Goal: Transaction & Acquisition: Purchase product/service

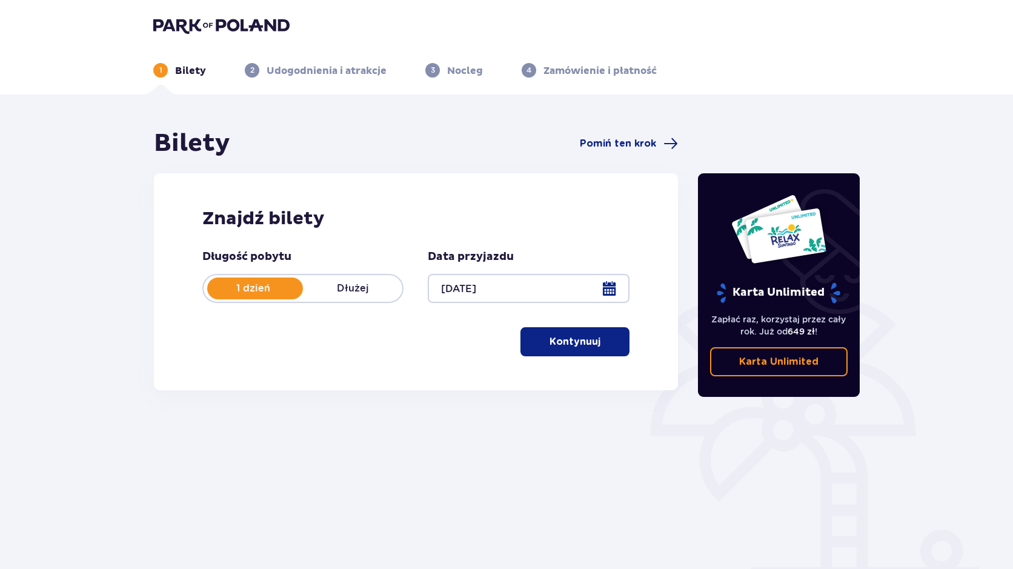
click at [583, 346] on p "Kontynuuj" at bounding box center [575, 341] width 51 height 13
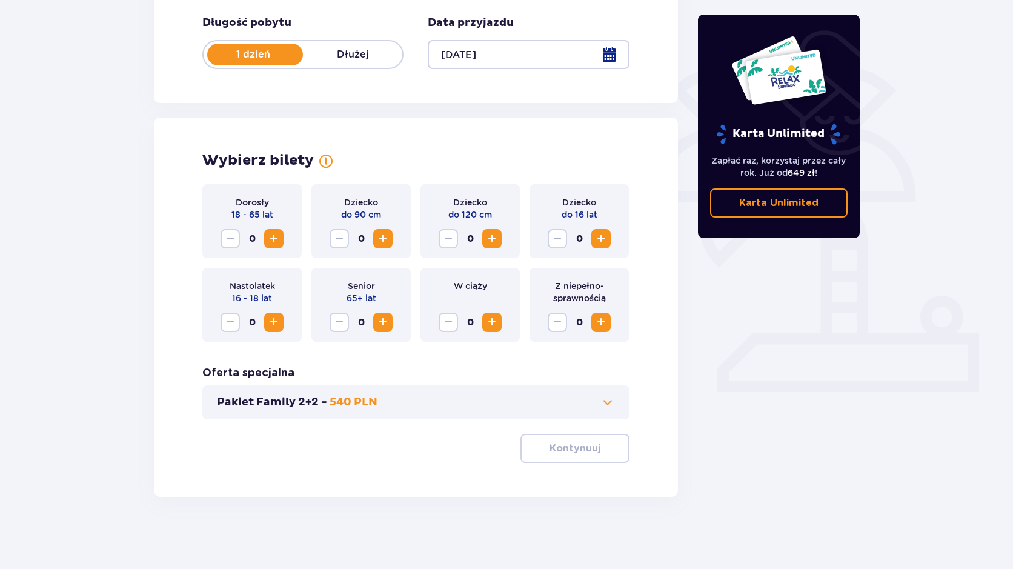
scroll to position [235, 0]
click at [276, 238] on span "Zwiększ" at bounding box center [274, 238] width 15 height 15
click at [275, 238] on span "Zwiększ" at bounding box center [274, 238] width 15 height 15
click at [565, 447] on p "Kontynuuj" at bounding box center [575, 447] width 51 height 13
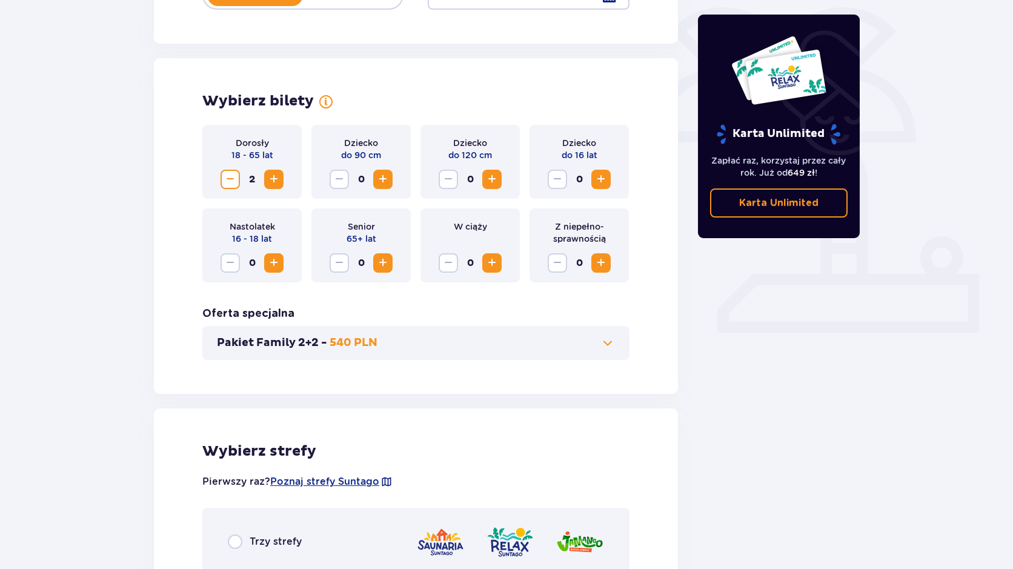
scroll to position [293, 0]
click at [309, 344] on p "Pakiet Family 2+2 -" at bounding box center [272, 343] width 110 height 15
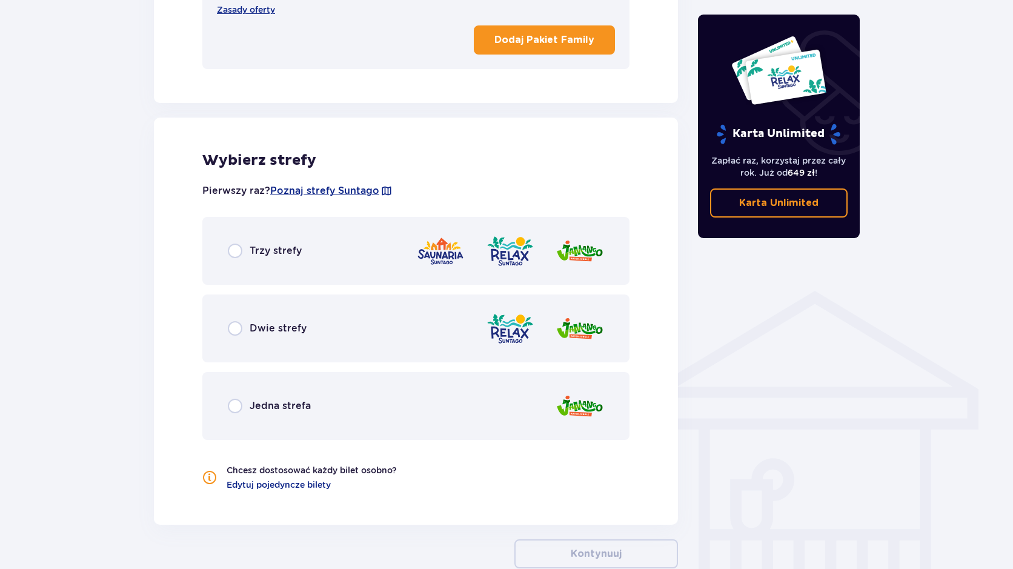
scroll to position [701, 0]
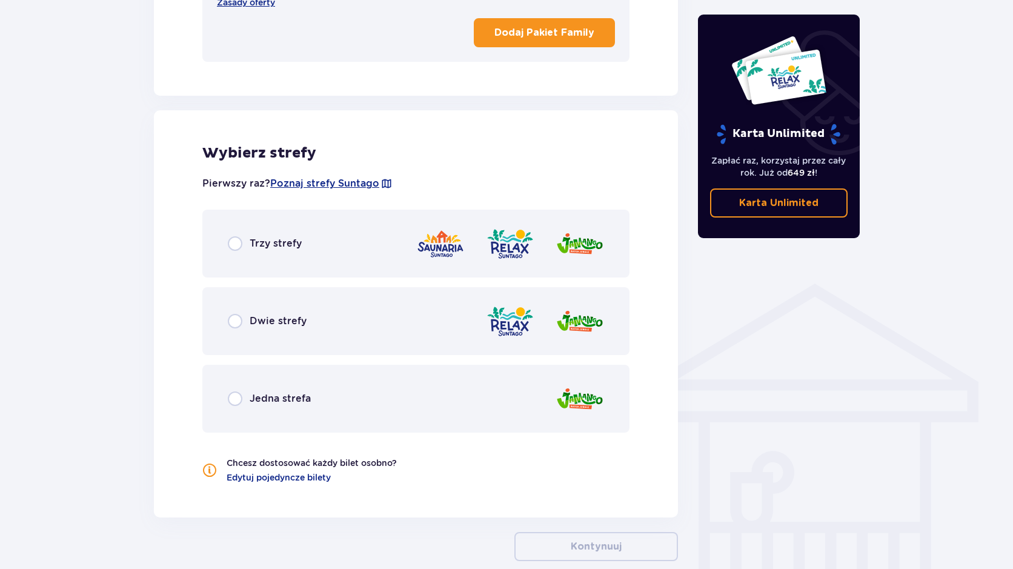
click at [241, 246] on input "radio" at bounding box center [235, 243] width 15 height 15
radio input "true"
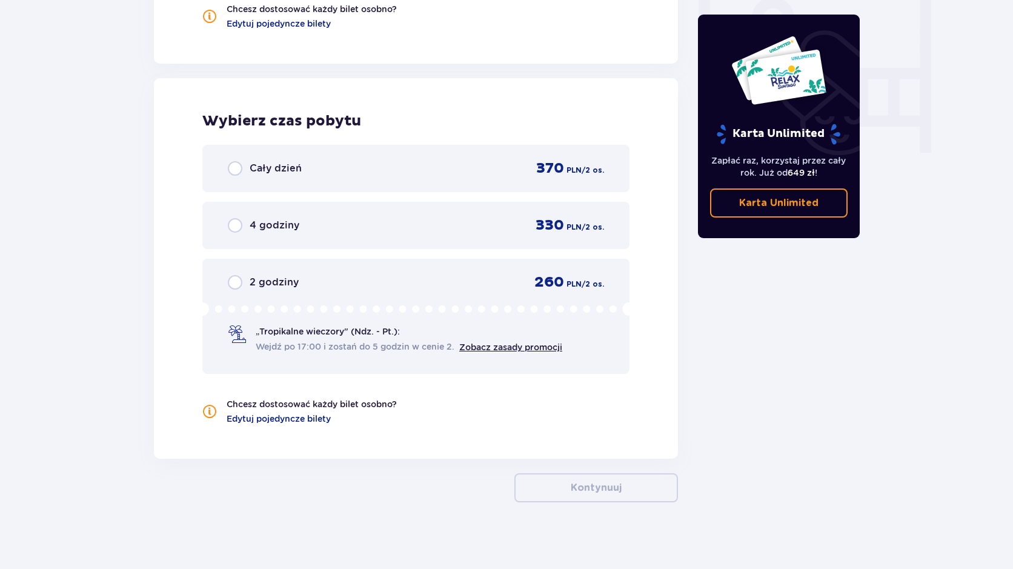
scroll to position [1161, 0]
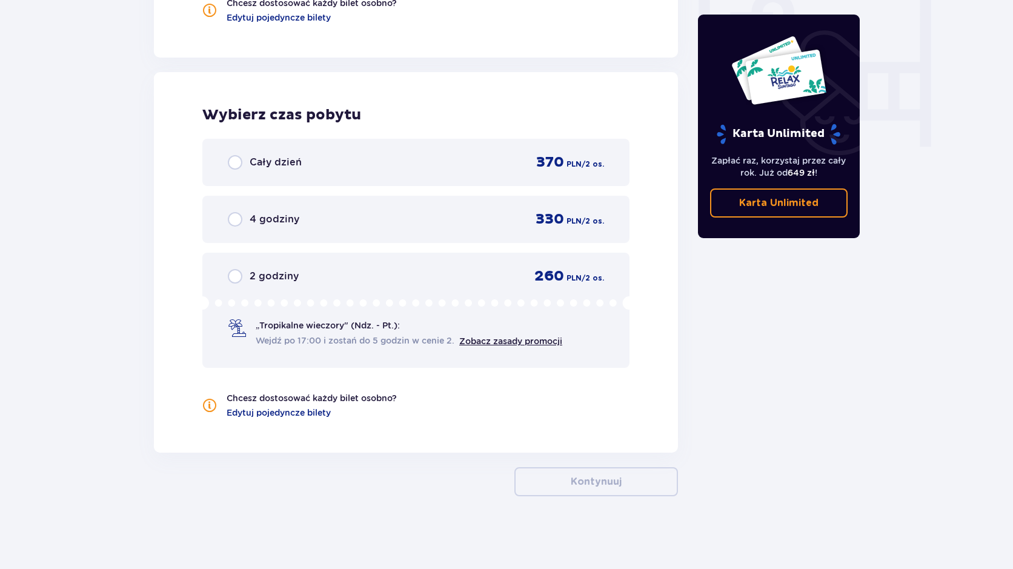
drag, startPoint x: 238, startPoint y: 165, endPoint x: 111, endPoint y: 230, distance: 142.6
click at [247, 275] on div "2 godziny" at bounding box center [263, 276] width 71 height 15
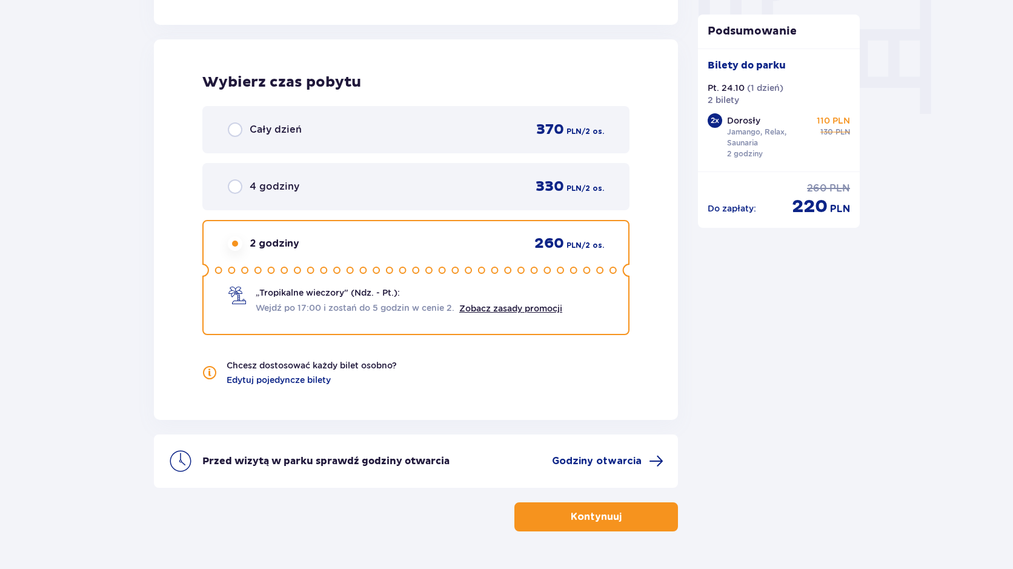
scroll to position [1221, 0]
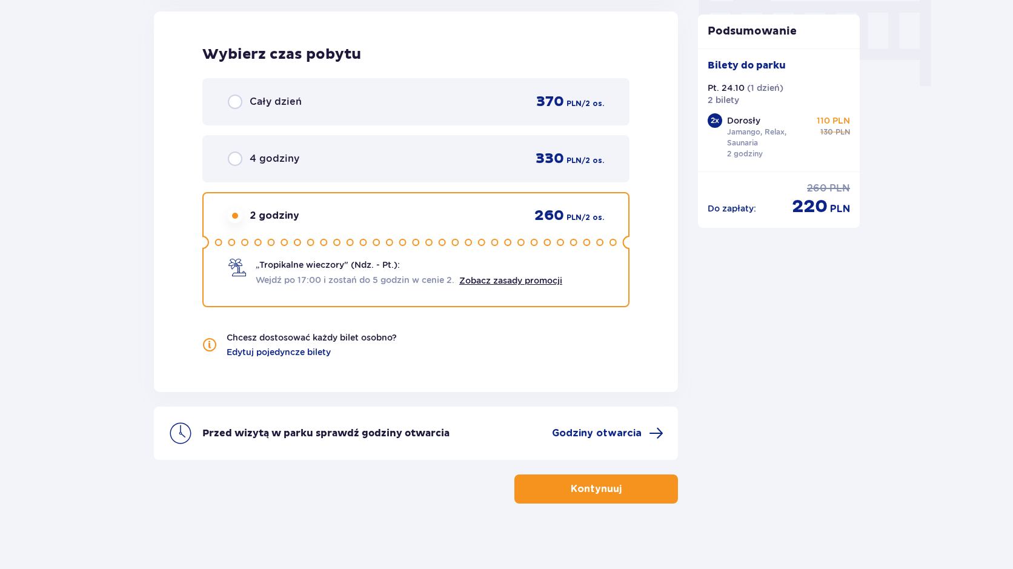
click at [619, 483] on span "button" at bounding box center [624, 489] width 15 height 15
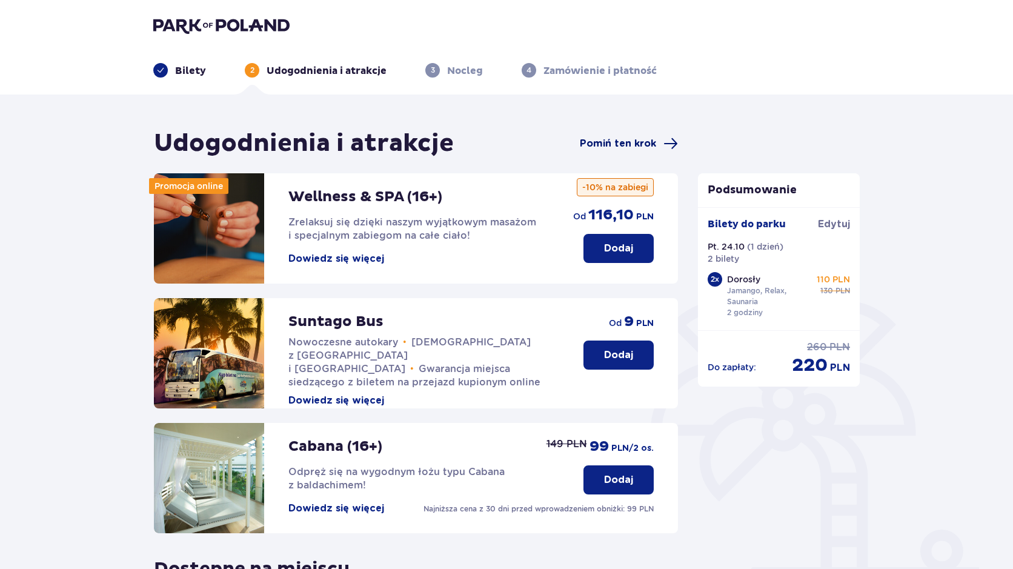
click at [609, 148] on span "Pomiń ten krok" at bounding box center [618, 143] width 76 height 13
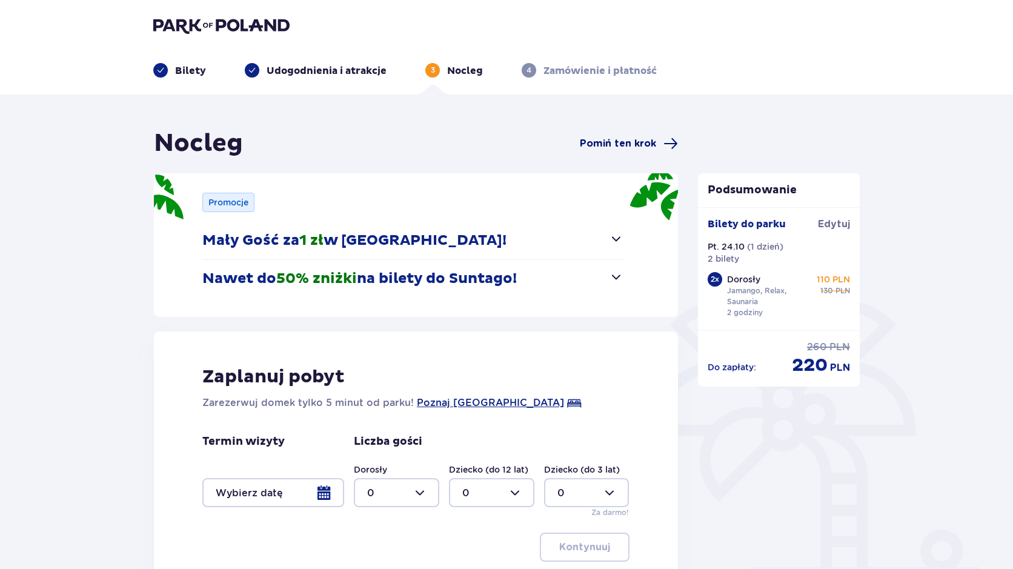
click at [602, 138] on span "Pomiń ten krok" at bounding box center [618, 143] width 76 height 13
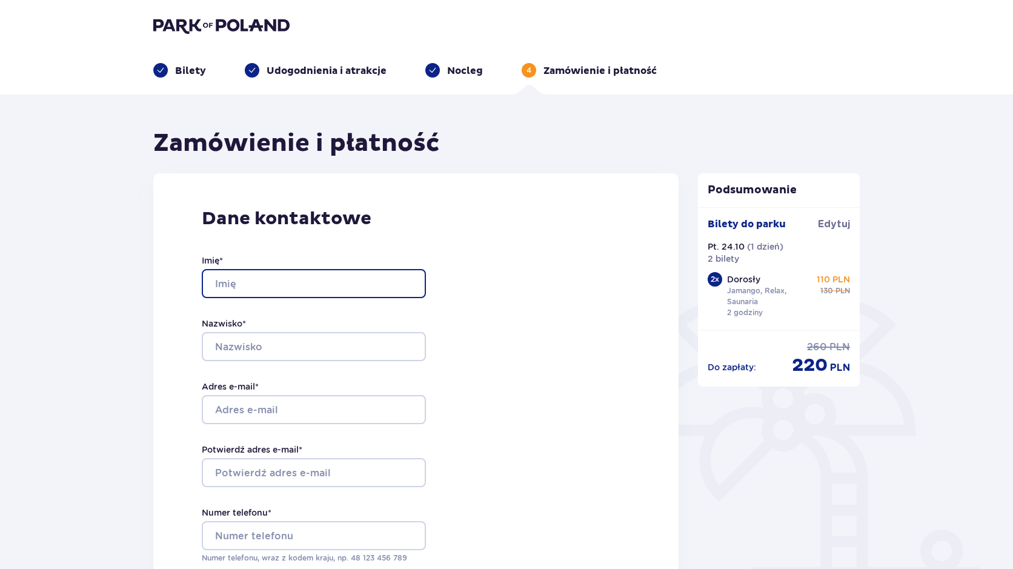
click at [250, 282] on input "Imię *" at bounding box center [314, 283] width 224 height 29
type input "Roman"
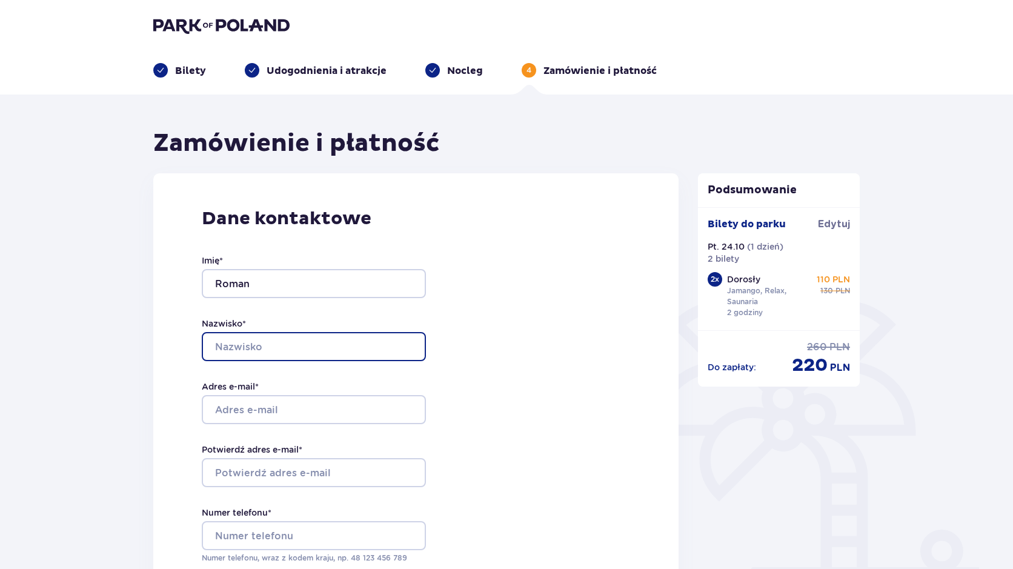
click at [231, 343] on input "Nazwisko *" at bounding box center [314, 346] width 224 height 29
type input "Stasyna"
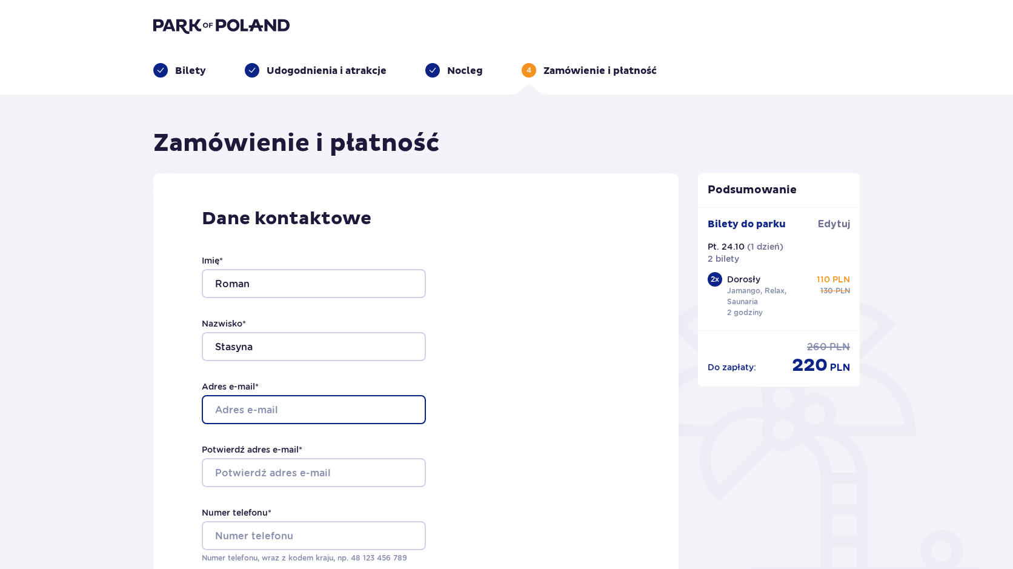
click at [251, 416] on input "Adres e-mail *" at bounding box center [314, 409] width 224 height 29
type input "skasyna@gmail.com"
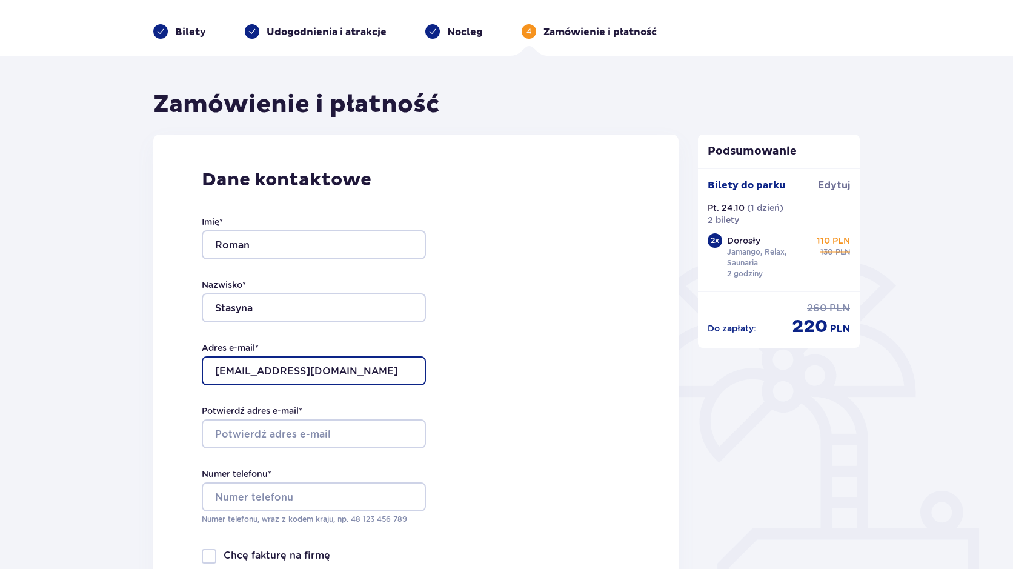
scroll to position [61, 0]
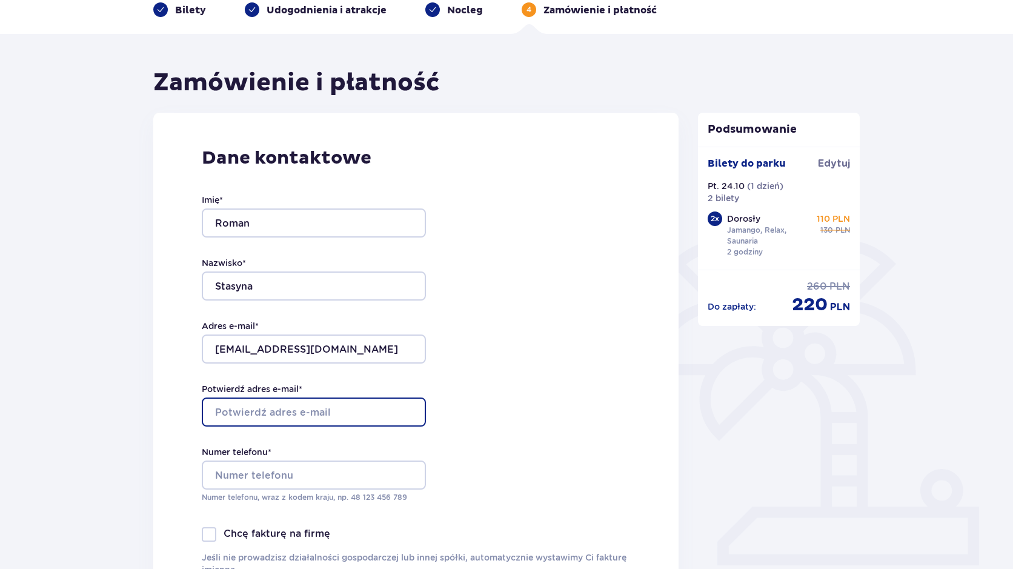
click at [246, 420] on input "Potwierdź adres e-mail *" at bounding box center [314, 412] width 224 height 29
click at [268, 412] on input "Potwierdź adres e-mail *" at bounding box center [314, 412] width 224 height 29
type input "skasyna@gmail.com"
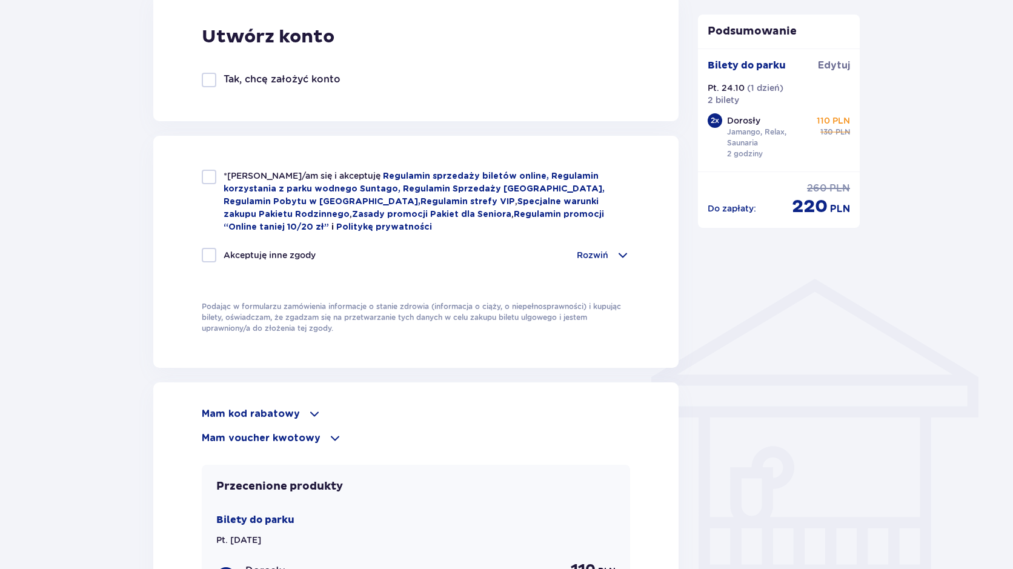
scroll to position [727, 0]
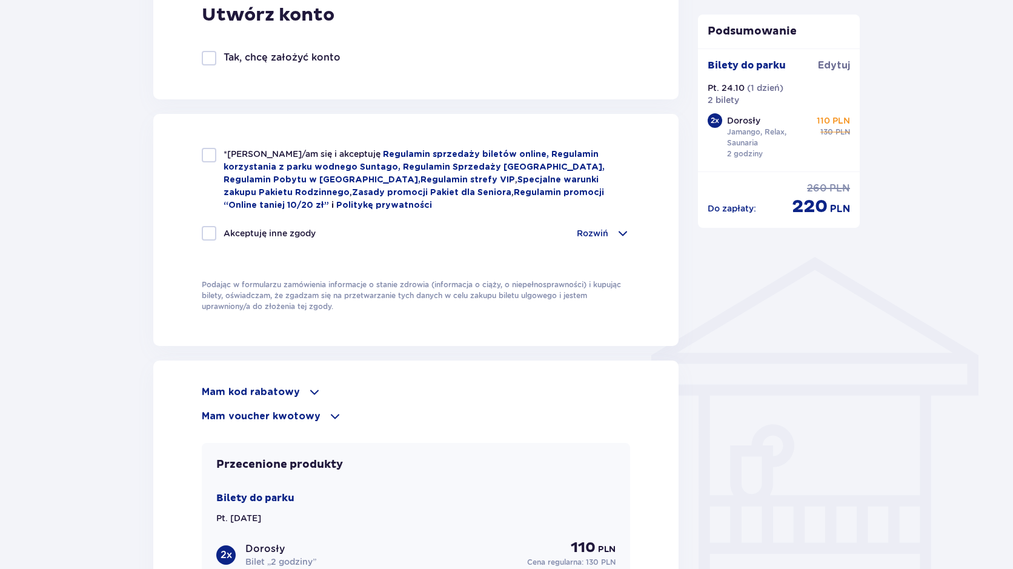
type input "882128433"
click at [296, 385] on div "Mam kod rabatowy" at bounding box center [416, 392] width 428 height 15
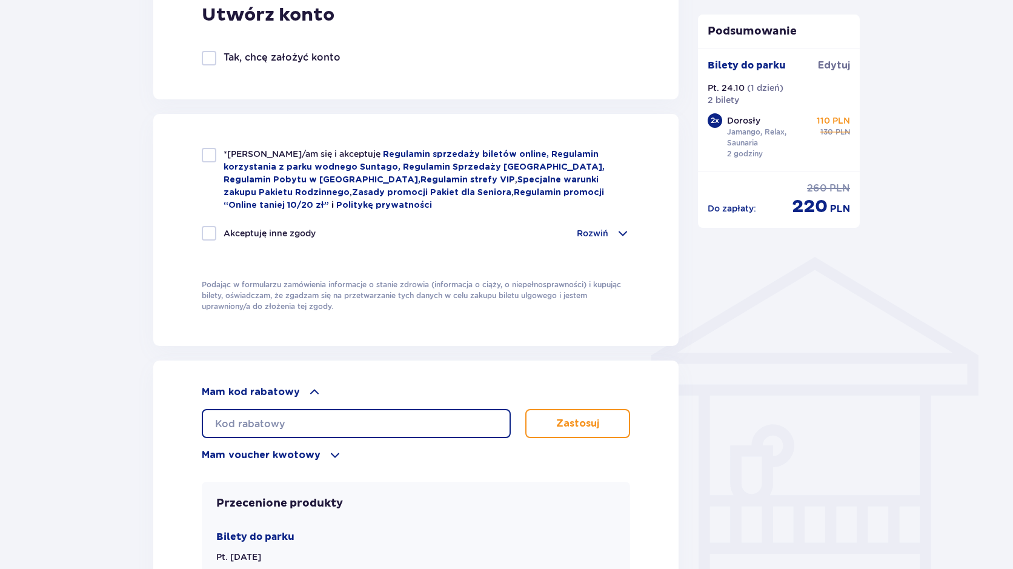
paste input "LDDPV5JWJWYQF6"
type input "LDDPV5JWJWYQF6"
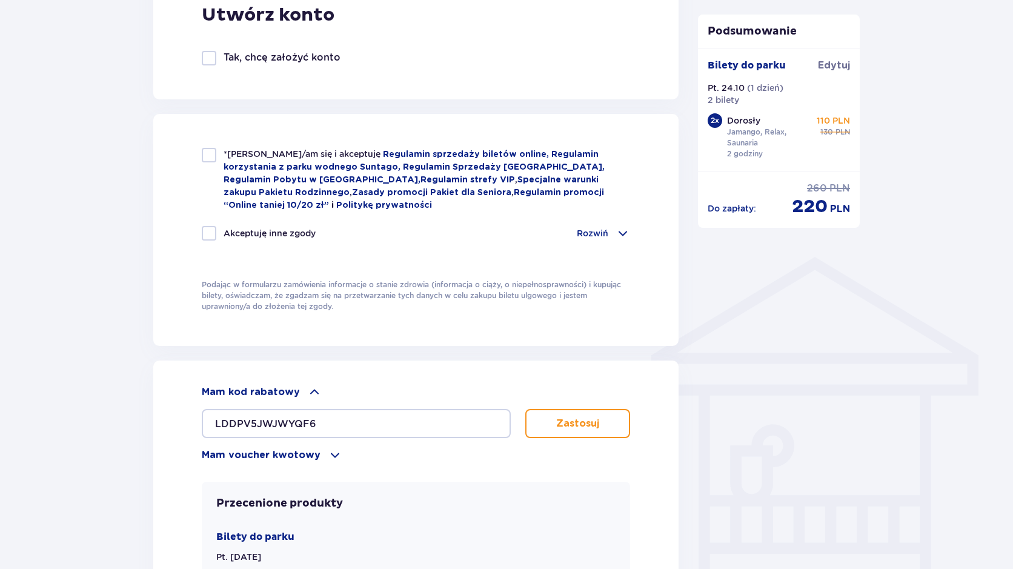
click at [564, 430] on button "Zastosuj" at bounding box center [577, 423] width 105 height 29
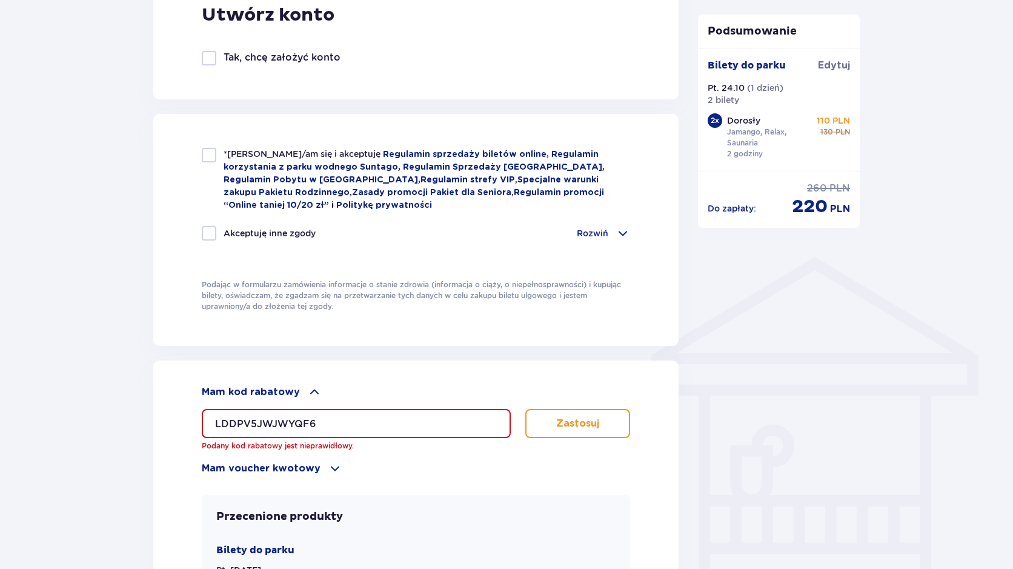
click at [598, 421] on button "Zastosuj" at bounding box center [577, 423] width 105 height 29
click at [328, 464] on span at bounding box center [335, 468] width 15 height 15
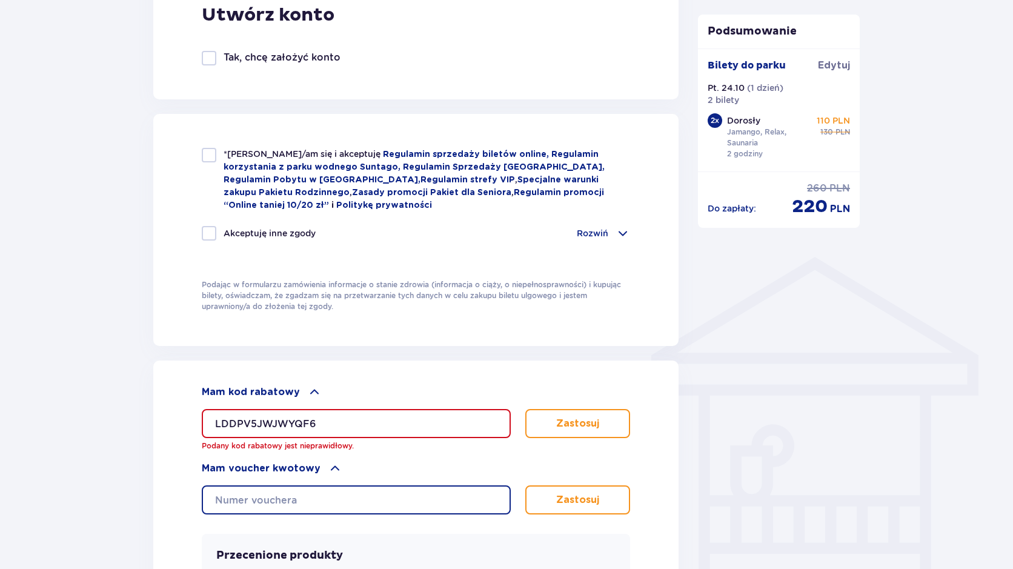
paste input "LDDPV5JWJWYQF6"
type input "LDDPV5JWJWYQF6"
click at [581, 498] on p "Zastosuj" at bounding box center [577, 499] width 43 height 13
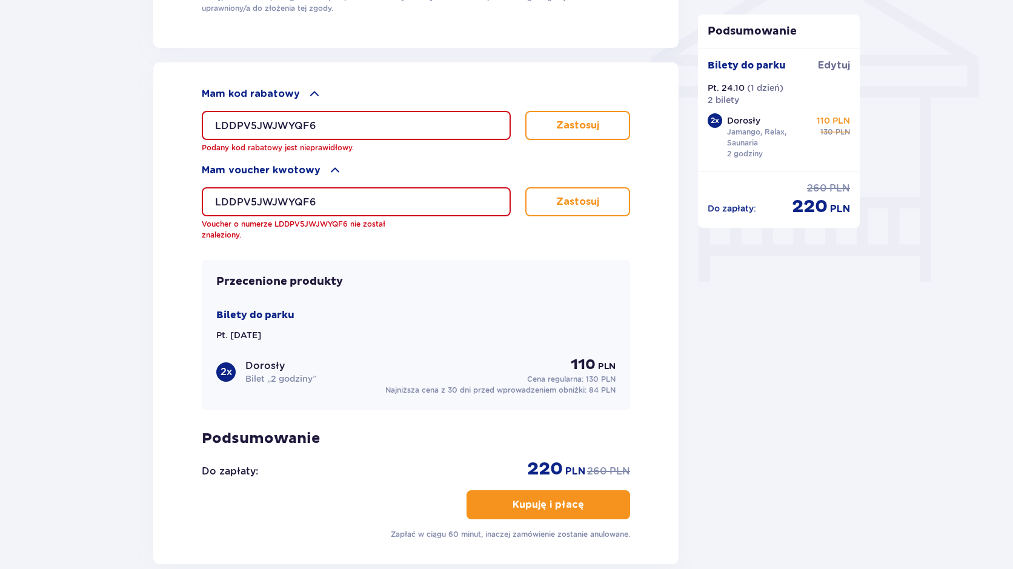
scroll to position [1030, 0]
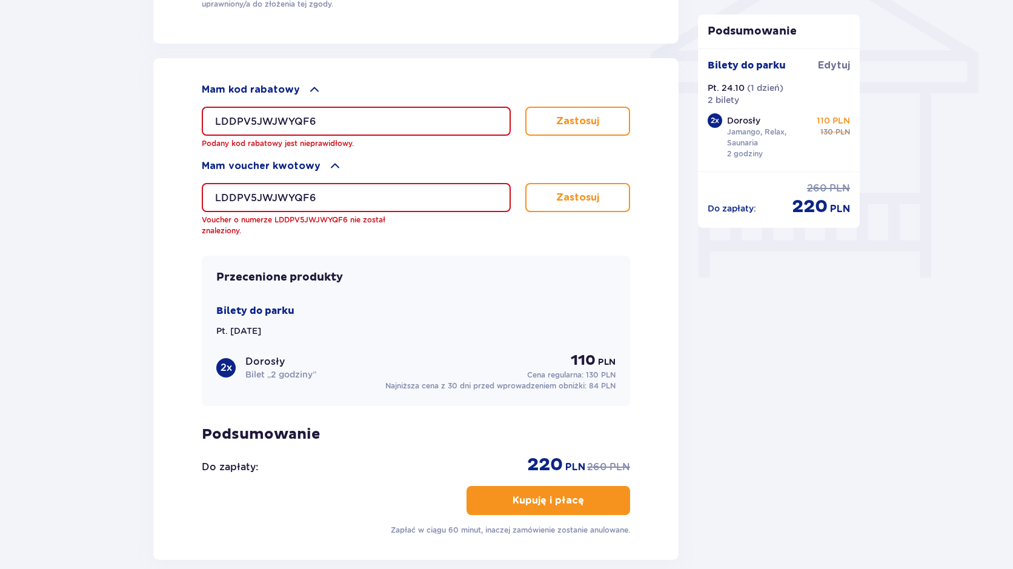
click at [559, 496] on p "Kupuję i płacę" at bounding box center [549, 500] width 72 height 13
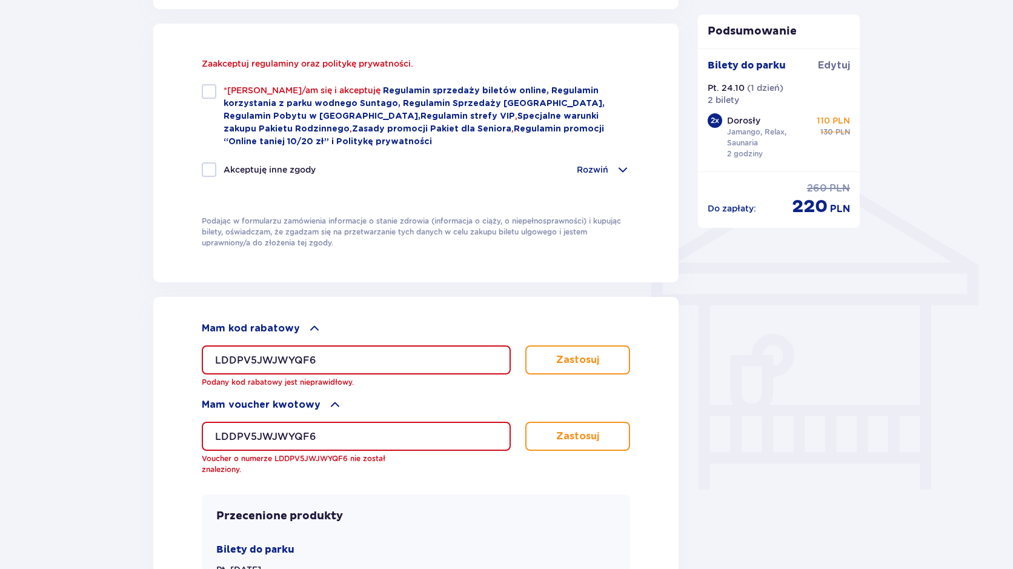
scroll to position [815, 0]
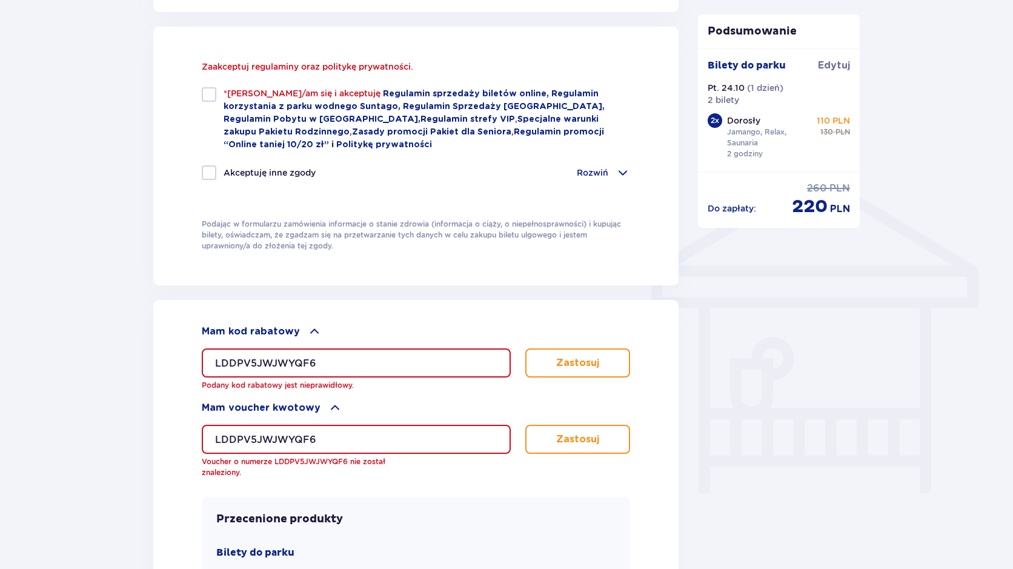
click at [208, 92] on div at bounding box center [209, 94] width 15 height 15
checkbox input "true"
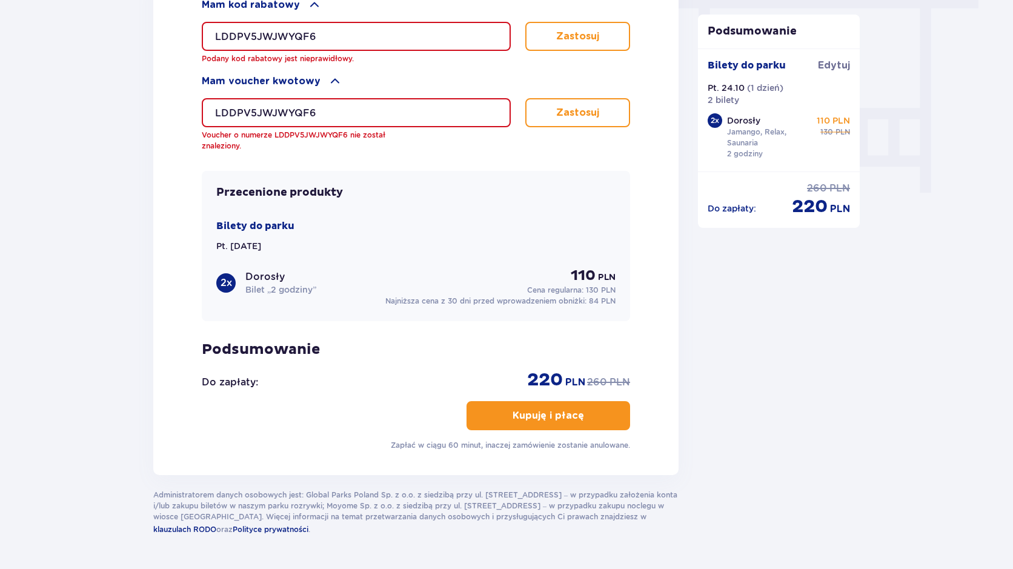
scroll to position [1118, 0]
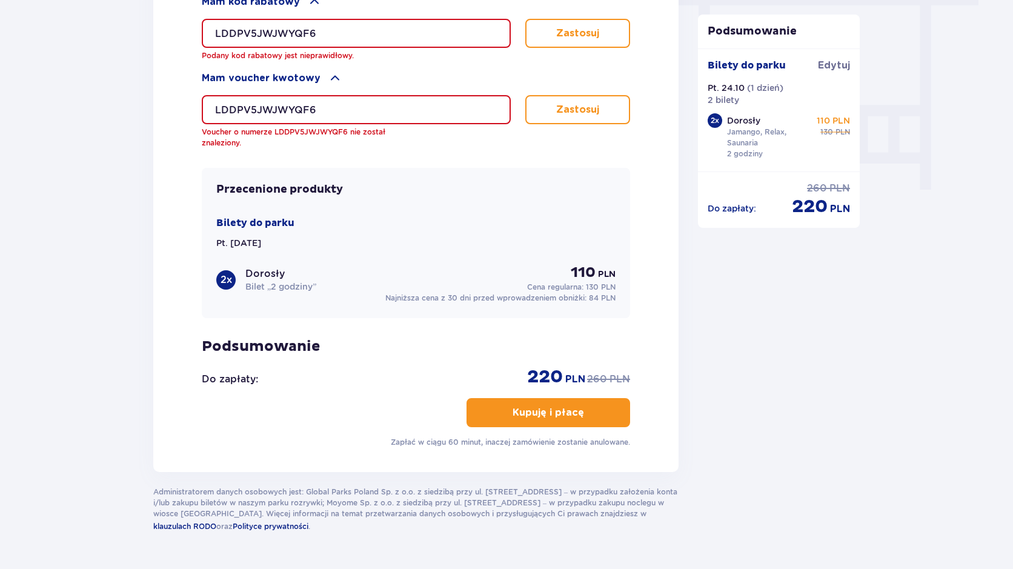
click at [539, 406] on p "Kupuję i płacę" at bounding box center [549, 412] width 72 height 13
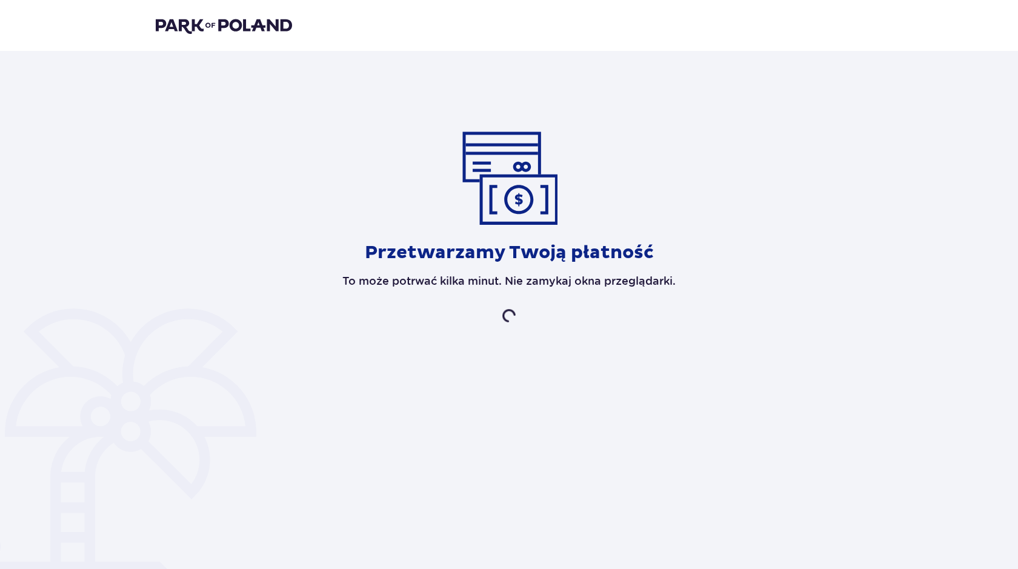
click at [219, 27] on img at bounding box center [224, 25] width 136 height 17
